Goal: Use online tool/utility: Utilize a website feature to perform a specific function

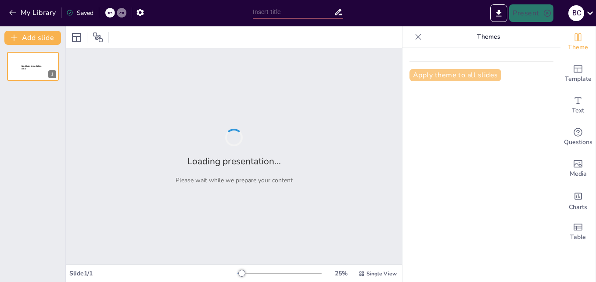
type input "SISTEMA OPERATIVO: WINDOWS"
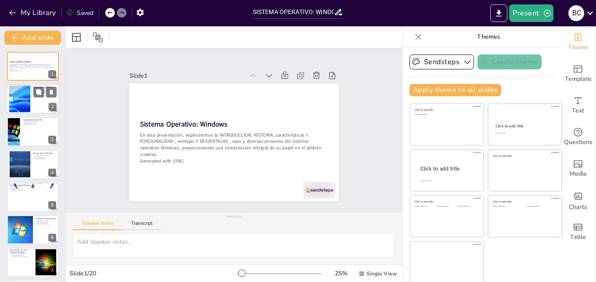
checkbox input "true"
click at [24, 107] on div at bounding box center [19, 99] width 47 height 27
type textarea "Windows, creado por Microsoft, es un sistema operativo que ha ganado popularida…"
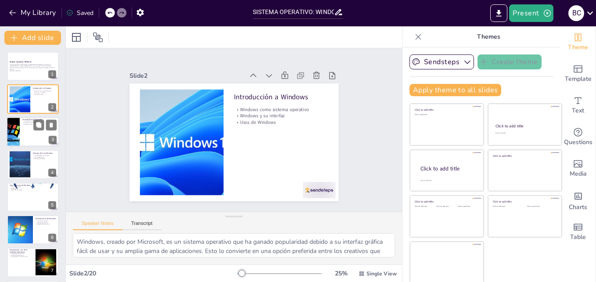
checkbox input "true"
click at [25, 135] on div at bounding box center [33, 132] width 53 height 30
type textarea "La compatibilidad con una variedad de software es una de las características má…"
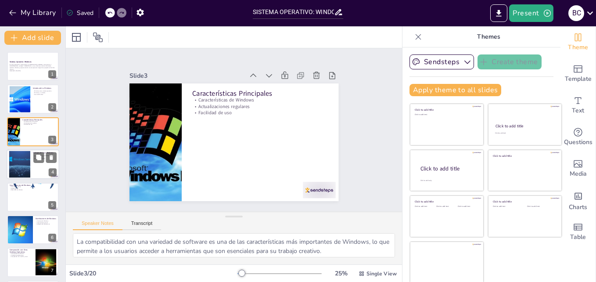
checkbox input "true"
click at [22, 159] on div at bounding box center [20, 164] width 44 height 27
type textarea "La compatibilidad de Windows con una amplia gama de hardware permite a los crea…"
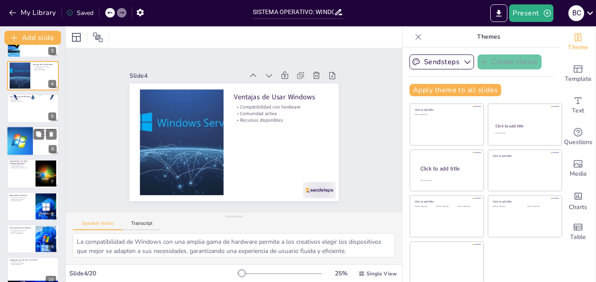
checkbox input "true"
click at [23, 142] on div at bounding box center [19, 141] width 45 height 30
type textarea "Conocer las diferentes versiones de Windows es esencial para los usuarios, ya q…"
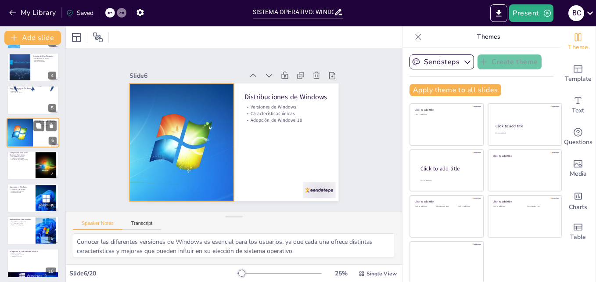
scroll to position [110, 0]
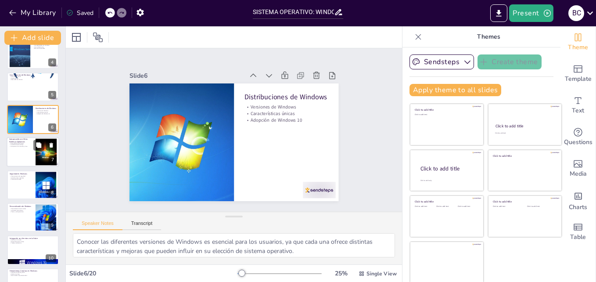
checkbox input "true"
click at [23, 157] on div at bounding box center [33, 152] width 53 height 30
type textarea "La accesibilidad de Windows en términos de hardware y software lo convierte en …"
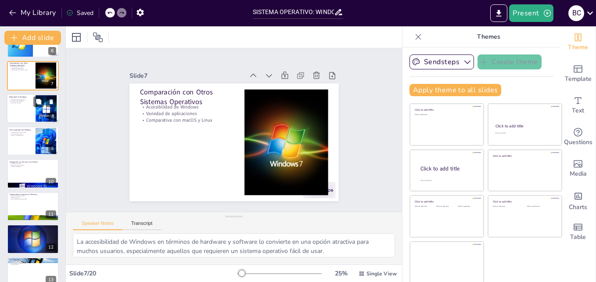
checkbox input "true"
click at [23, 109] on div at bounding box center [33, 108] width 53 height 30
type textarea "Las características de seguridad de Windows, como Windows Defender, proporciona…"
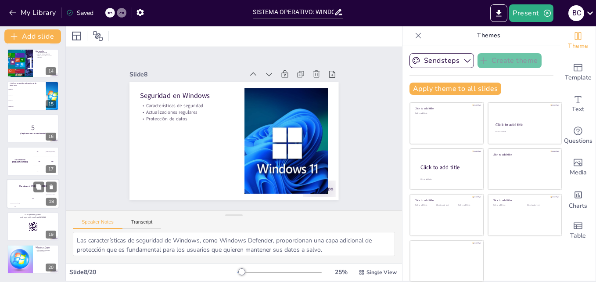
scroll to position [426, 0]
checkbox input "true"
click at [19, 218] on div at bounding box center [33, 226] width 53 height 30
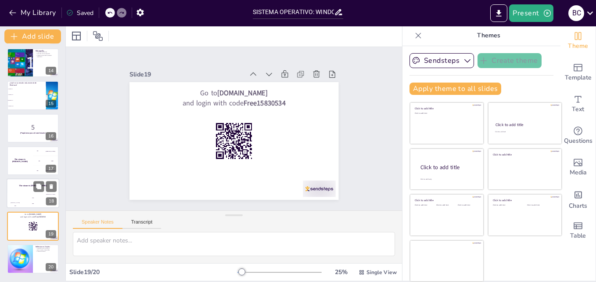
click at [14, 193] on div "Hasan 100" at bounding box center [16, 200] width 18 height 15
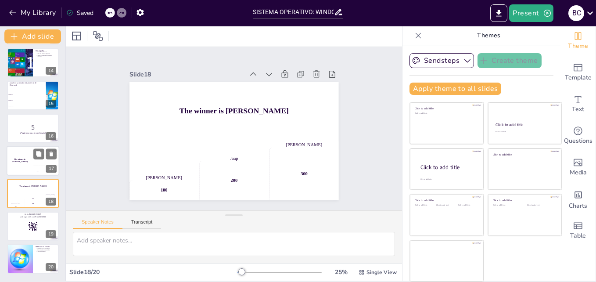
click at [25, 152] on div "The winner is Niels 🏆" at bounding box center [20, 161] width 26 height 30
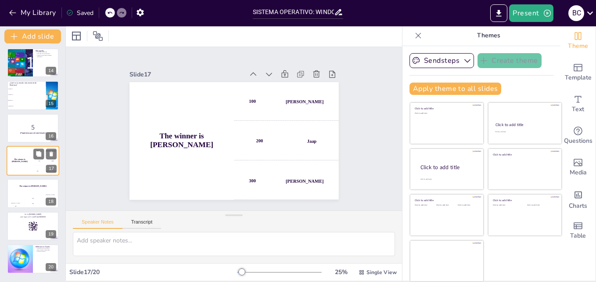
scroll to position [425, 0]
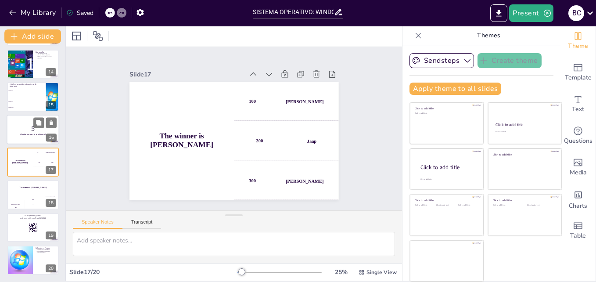
click at [21, 132] on p "5" at bounding box center [32, 128] width 47 height 10
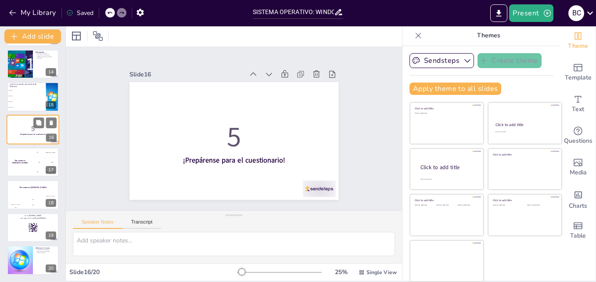
scroll to position [393, 0]
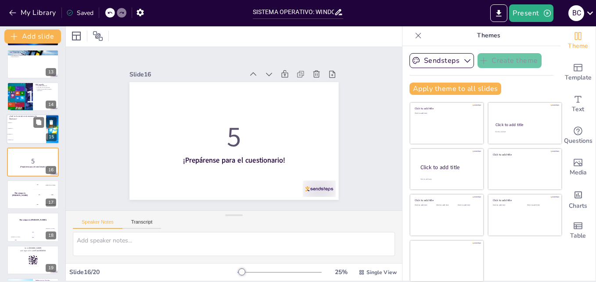
checkbox input "true"
click at [22, 127] on li "Windows 10" at bounding box center [26, 129] width 39 height 6
type textarea "La respuesta correcta es Windows 11, que se mencionó en la diapositiva "Distrib…"
checkbox input "true"
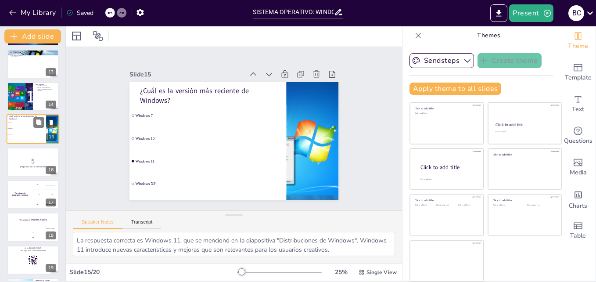
scroll to position [360, 0]
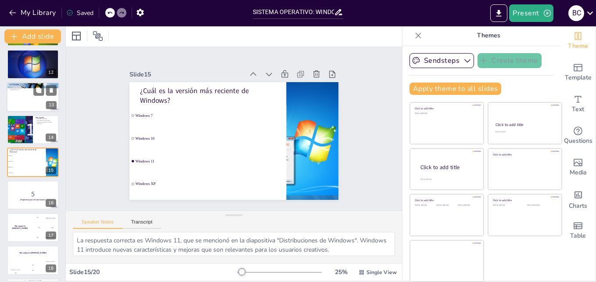
checkbox input "true"
click at [32, 97] on div at bounding box center [33, 97] width 53 height 30
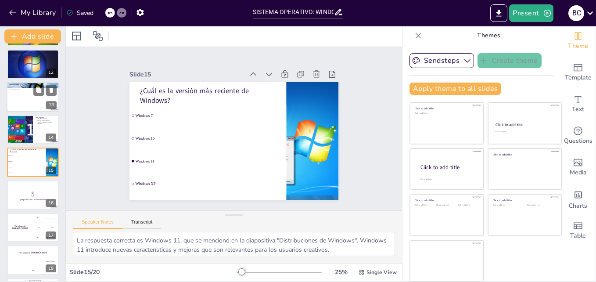
type textarea "La versatilidad de Windows es un factor clave que contribuye a su popularidad, …"
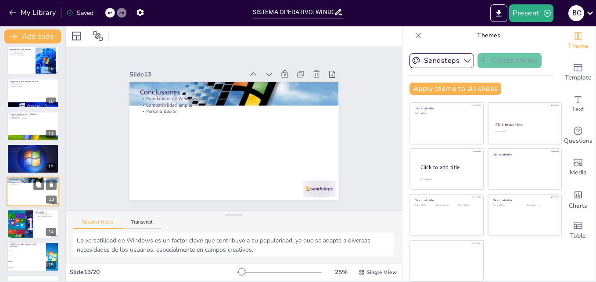
scroll to position [251, 0]
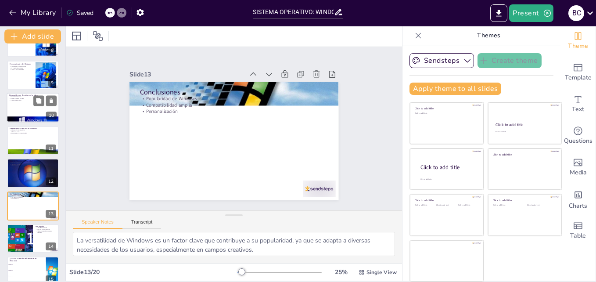
checkbox input "true"
click at [26, 114] on div at bounding box center [33, 108] width 53 height 30
type textarea "La integración de Windows con servicios en la nube facilita el acceso a archivo…"
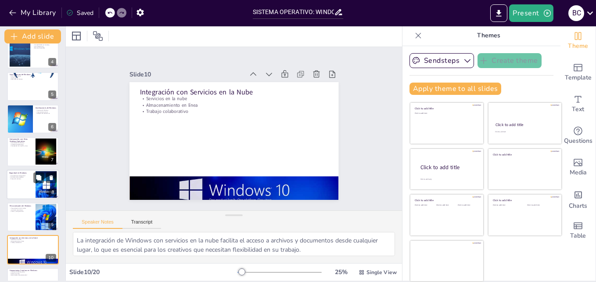
checkbox input "true"
click at [18, 191] on div at bounding box center [33, 184] width 53 height 30
type textarea "Las características de seguridad de Windows, como Windows Defender, proporciona…"
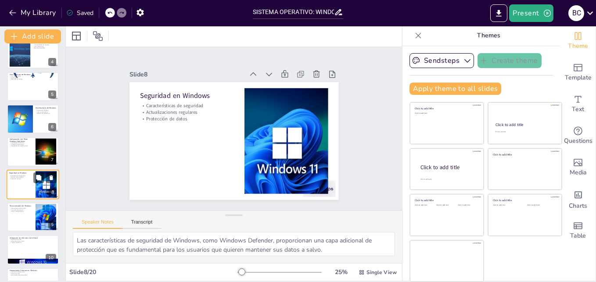
scroll to position [132, 0]
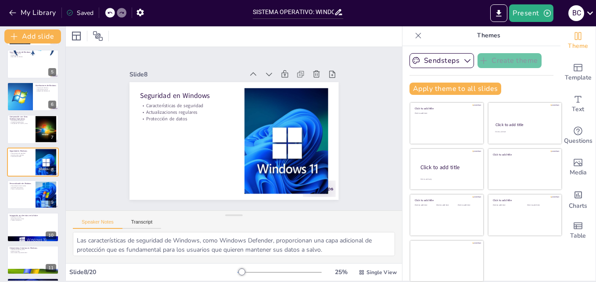
checkbox input "true"
click at [548, 5] on button "Present" at bounding box center [531, 13] width 44 height 18
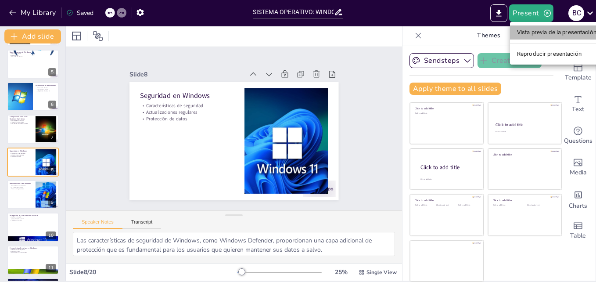
click at [542, 38] on li "Vista previa de la presentación" at bounding box center [556, 32] width 93 height 14
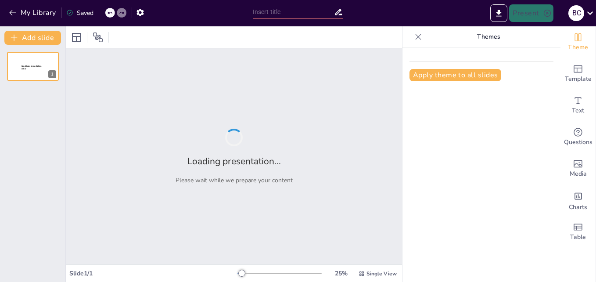
type input "SISTEMA OPERATIVO: WINDOWS"
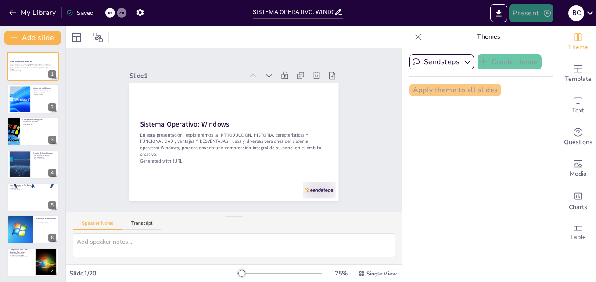
checkbox input "true"
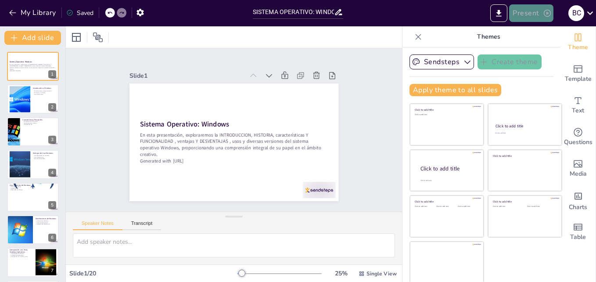
click at [538, 21] on button "Present" at bounding box center [531, 13] width 44 height 18
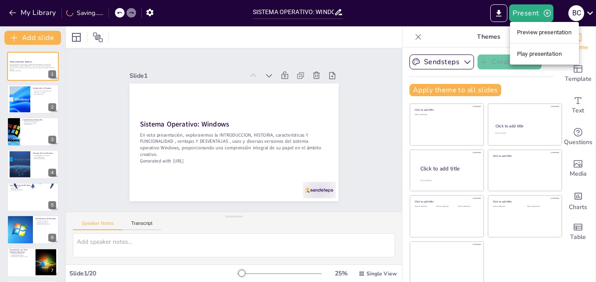
click at [539, 55] on li "Play presentation" at bounding box center [544, 54] width 69 height 14
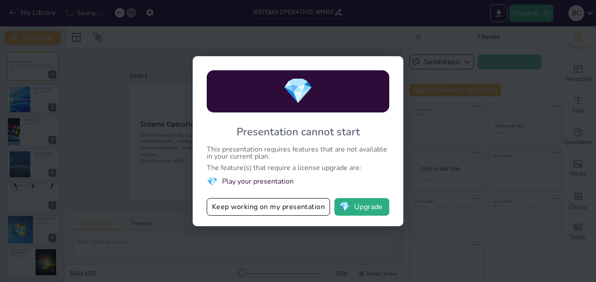
click at [410, 32] on div "💎 Presentation cannot start This presentation requires features that are not av…" at bounding box center [298, 141] width 596 height 282
